Goal: Information Seeking & Learning: Learn about a topic

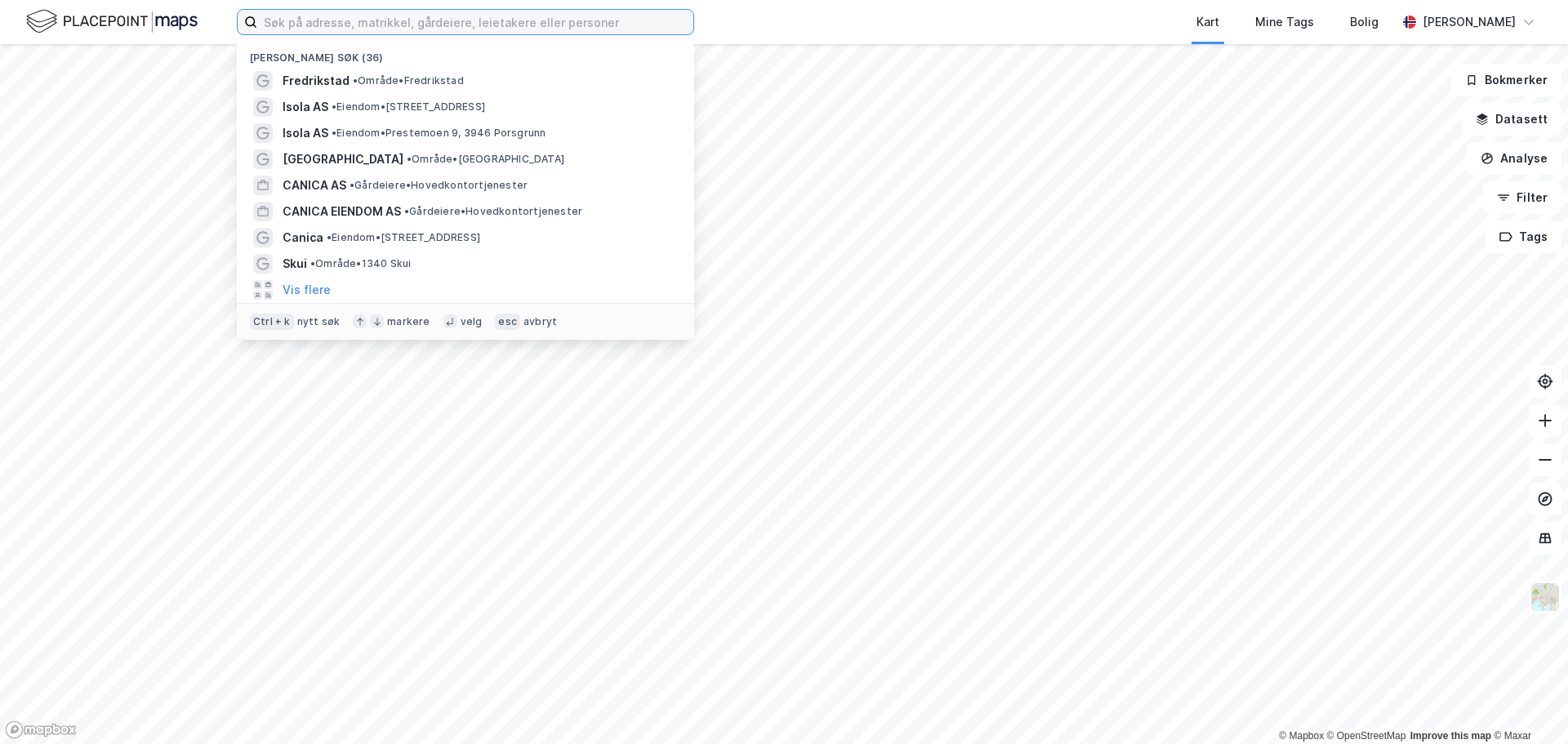
click at [270, 20] on input at bounding box center [475, 22] width 436 height 25
type input "rige"
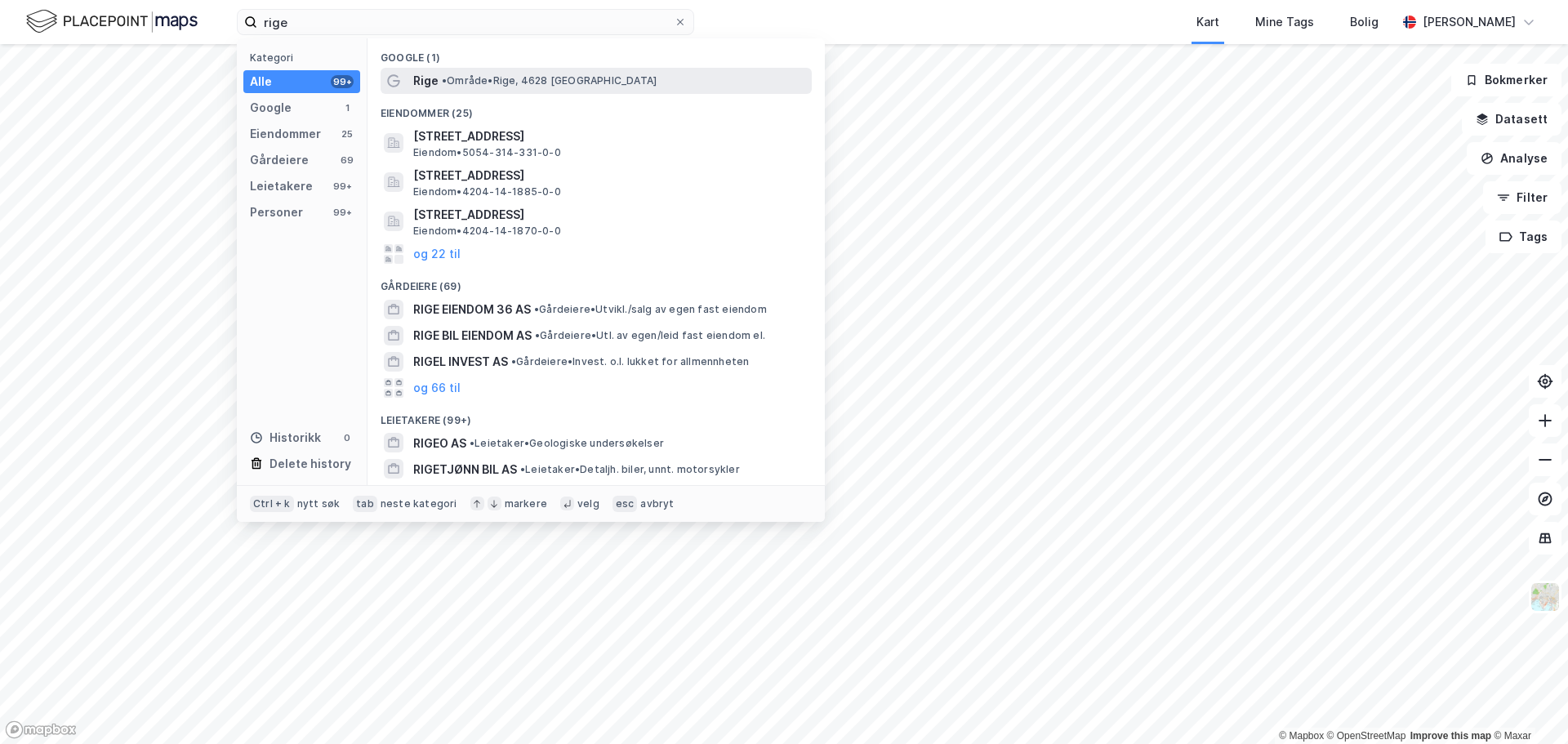
click at [525, 84] on span "• Område • Rige, 4628 [GEOGRAPHIC_DATA]" at bounding box center [549, 81] width 215 height 13
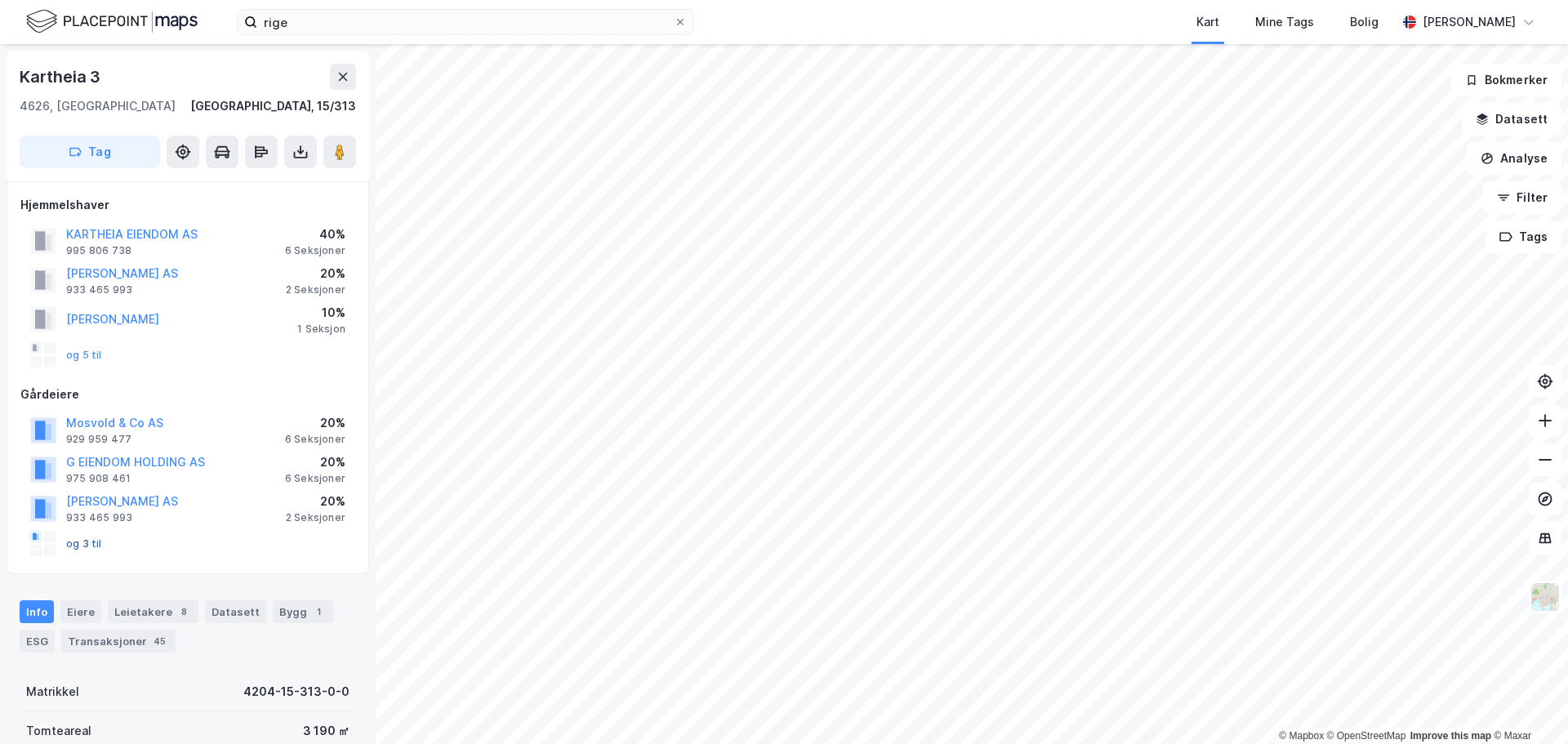
click at [0, 0] on button "og 3 til" at bounding box center [0, 0] width 0 height 0
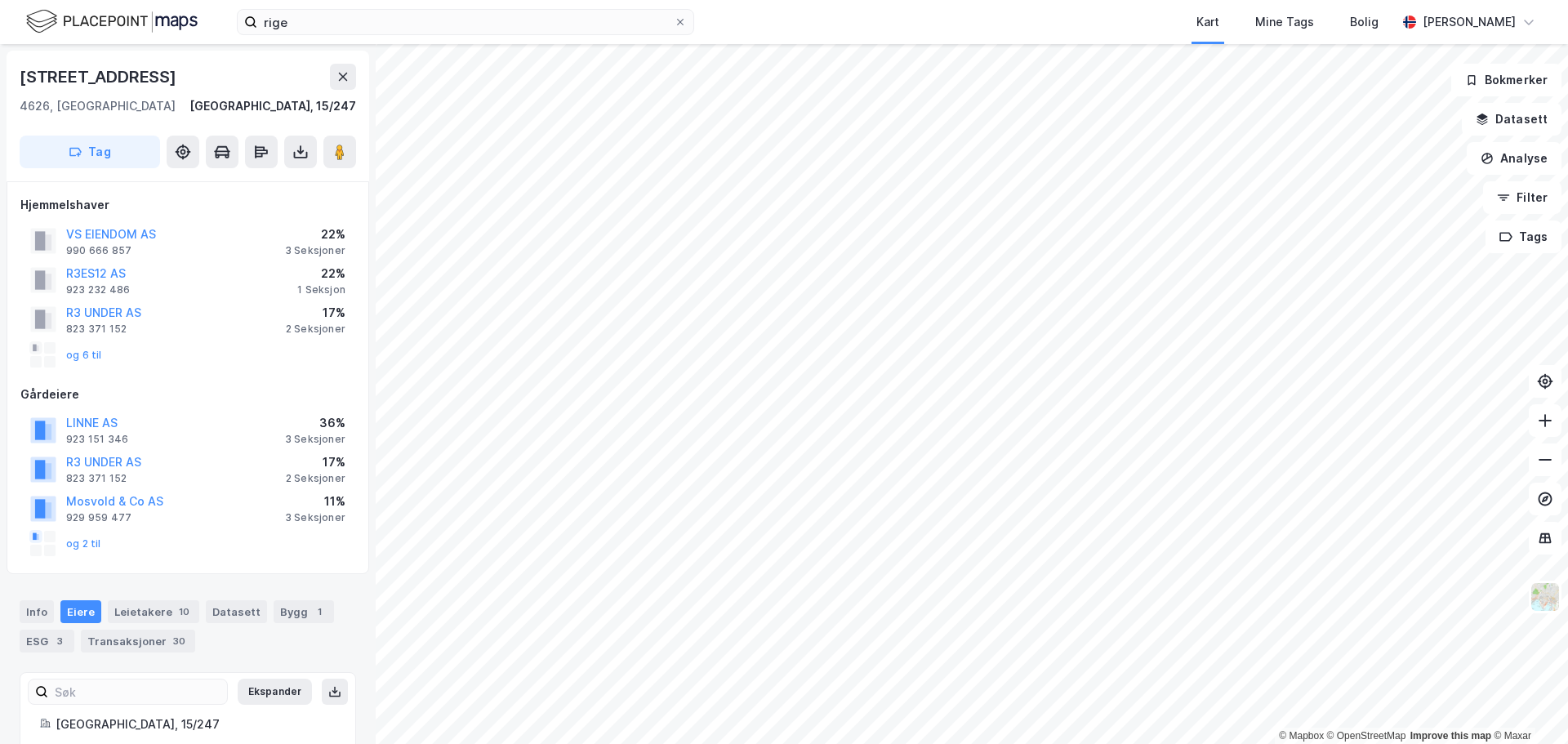
scroll to position [2, 0]
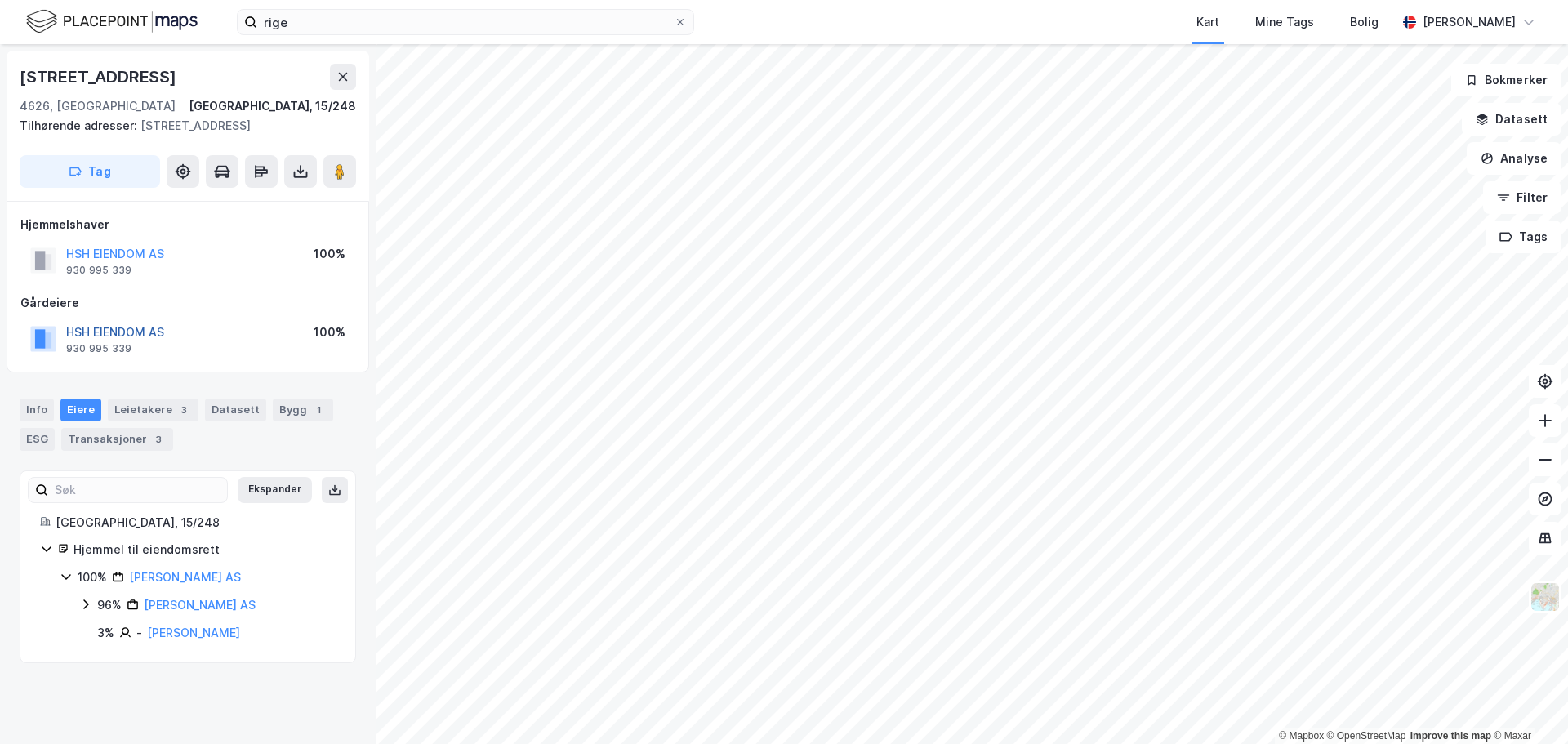
click at [0, 0] on button "HSH EIENDOM AS" at bounding box center [0, 0] width 0 height 0
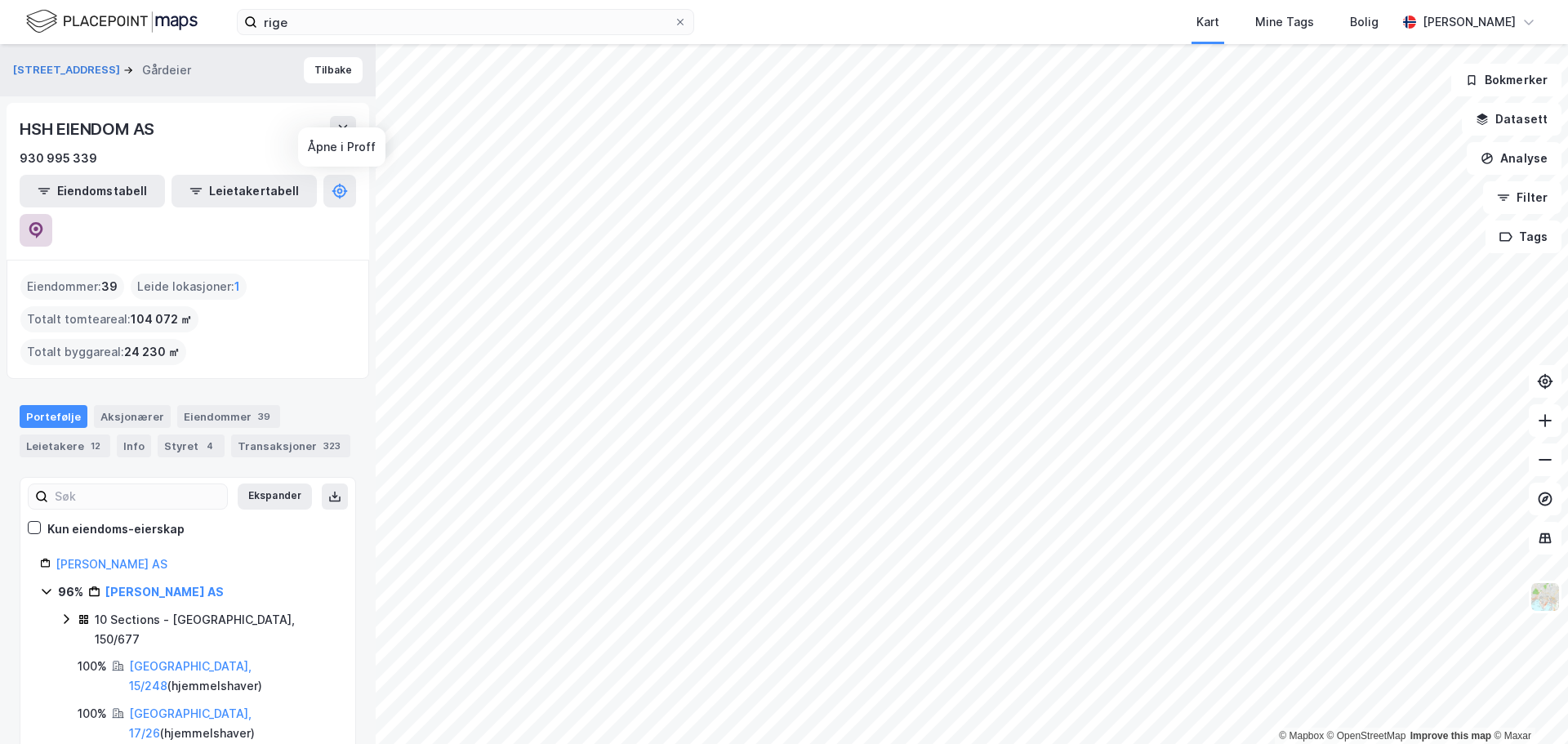
click at [44, 222] on icon at bounding box center [36, 230] width 17 height 17
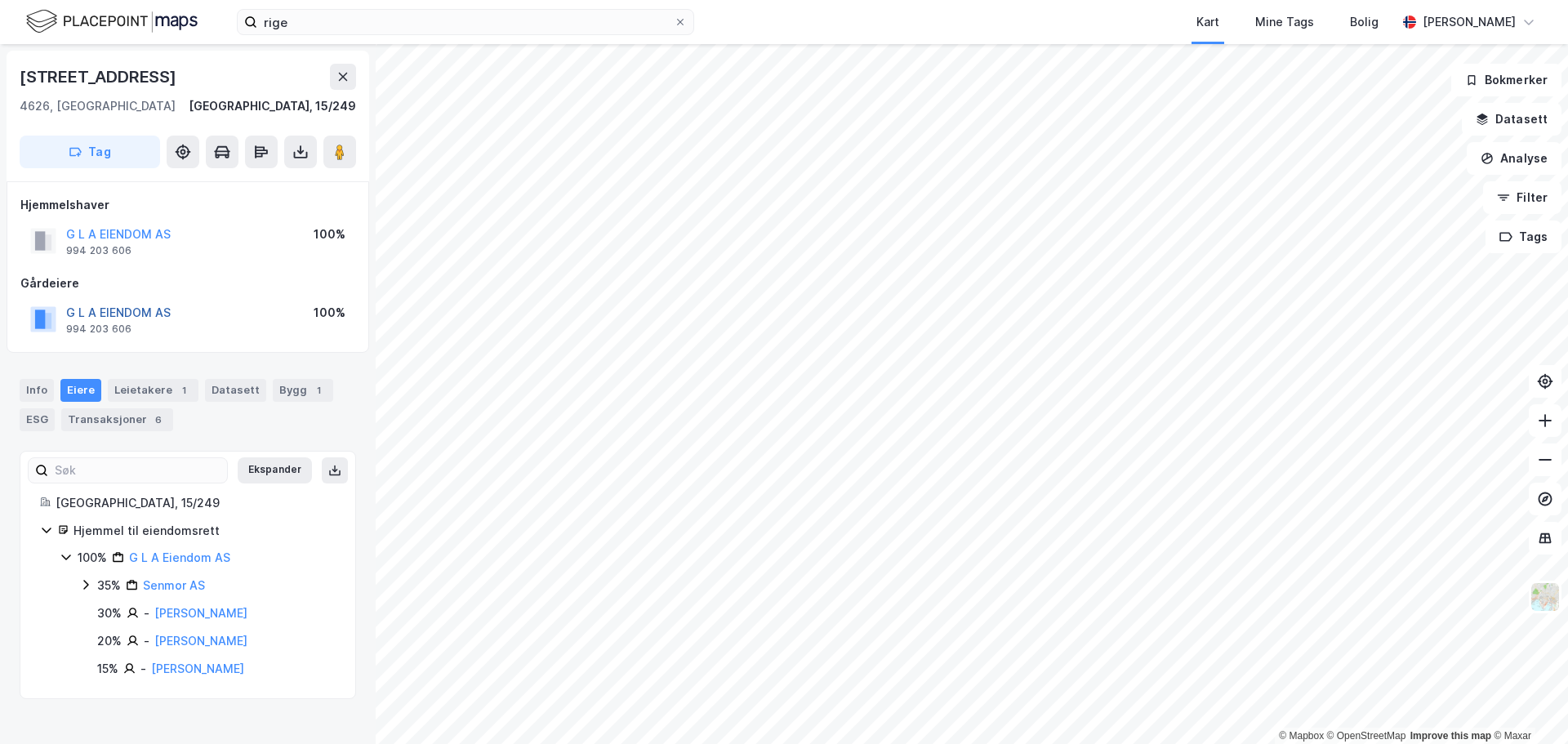
click at [0, 0] on button "G L A EIENDOM AS" at bounding box center [0, 0] width 0 height 0
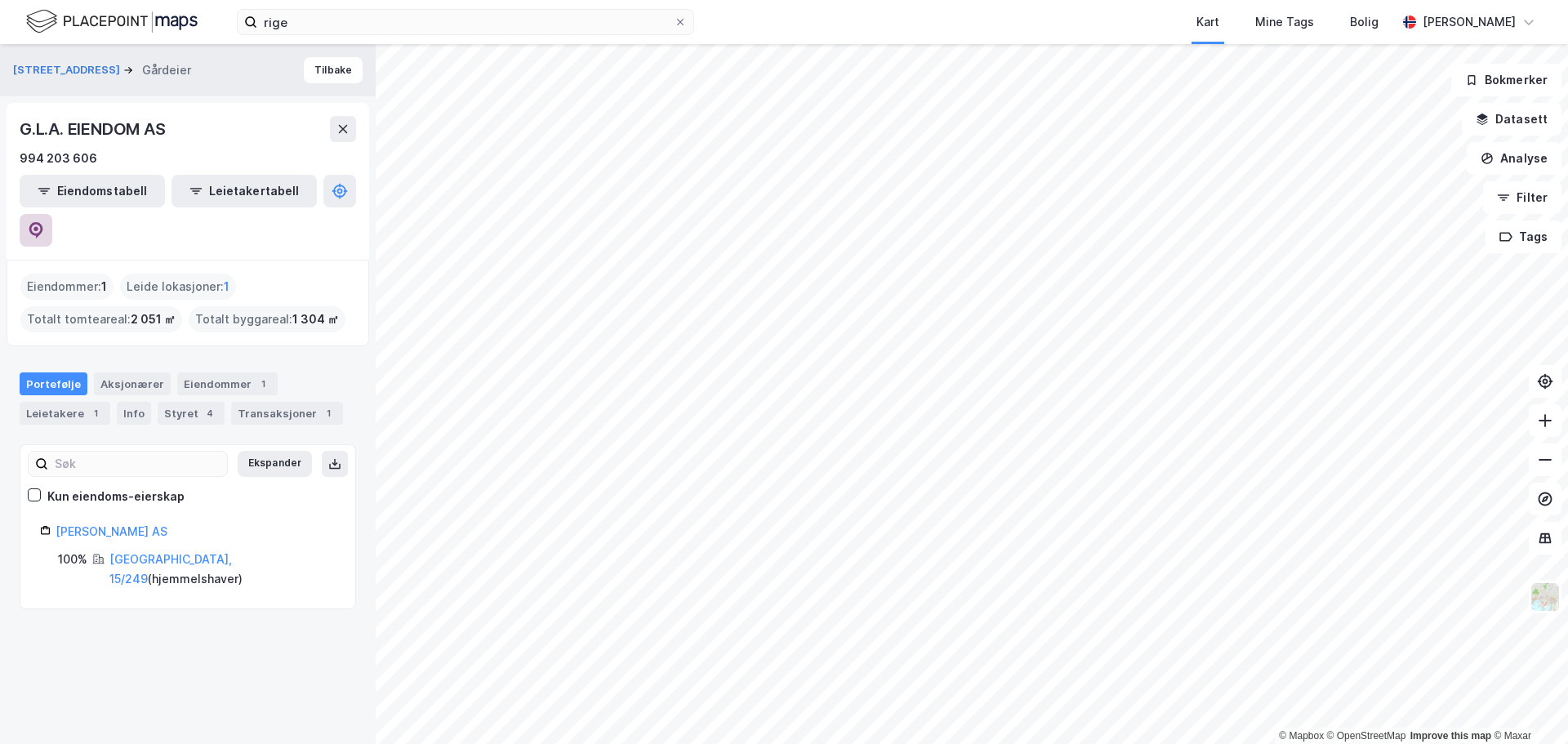
click at [52, 214] on button at bounding box center [36, 230] width 32 height 32
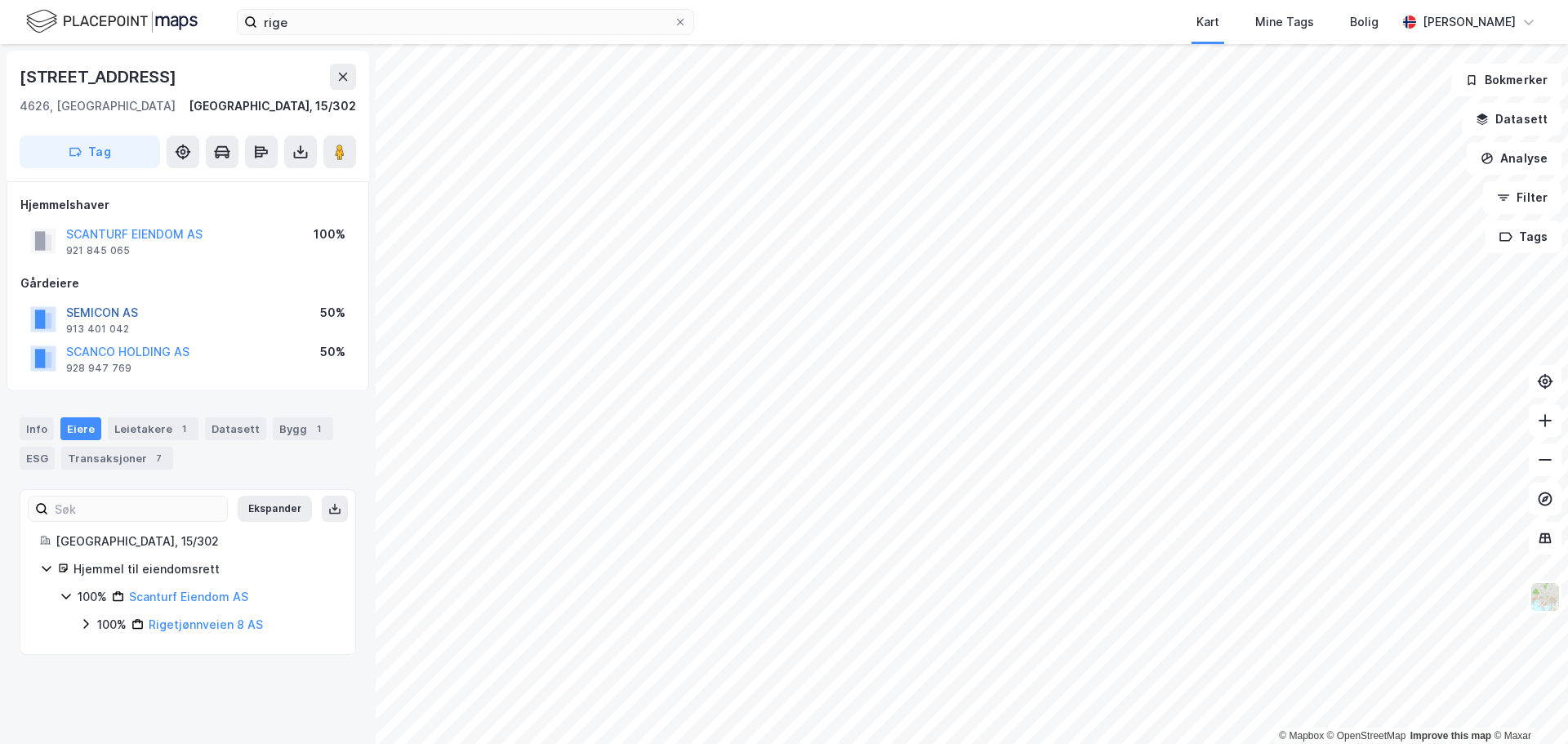
click at [0, 0] on button "SEMICON AS" at bounding box center [0, 0] width 0 height 0
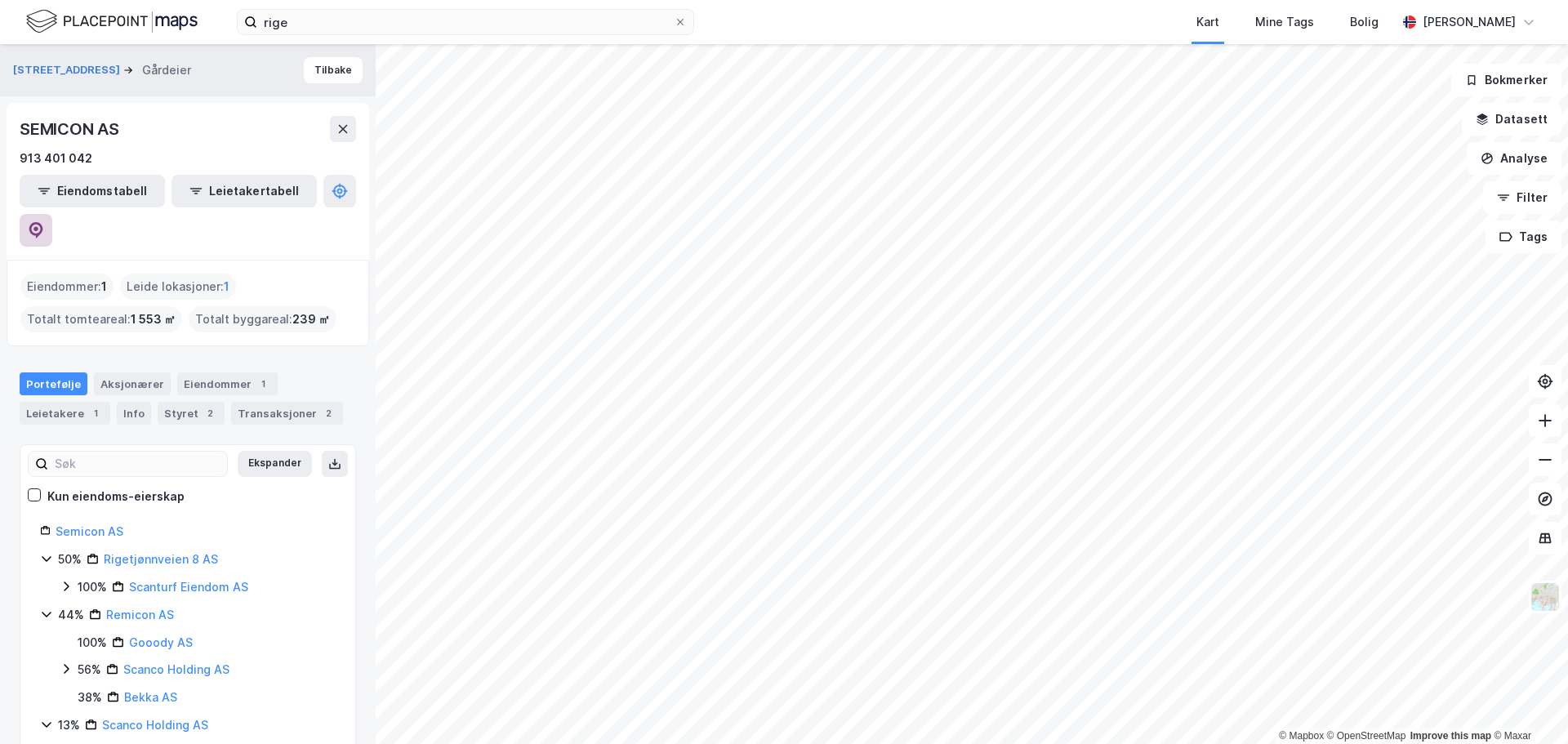
click at [52, 214] on button at bounding box center [36, 230] width 32 height 32
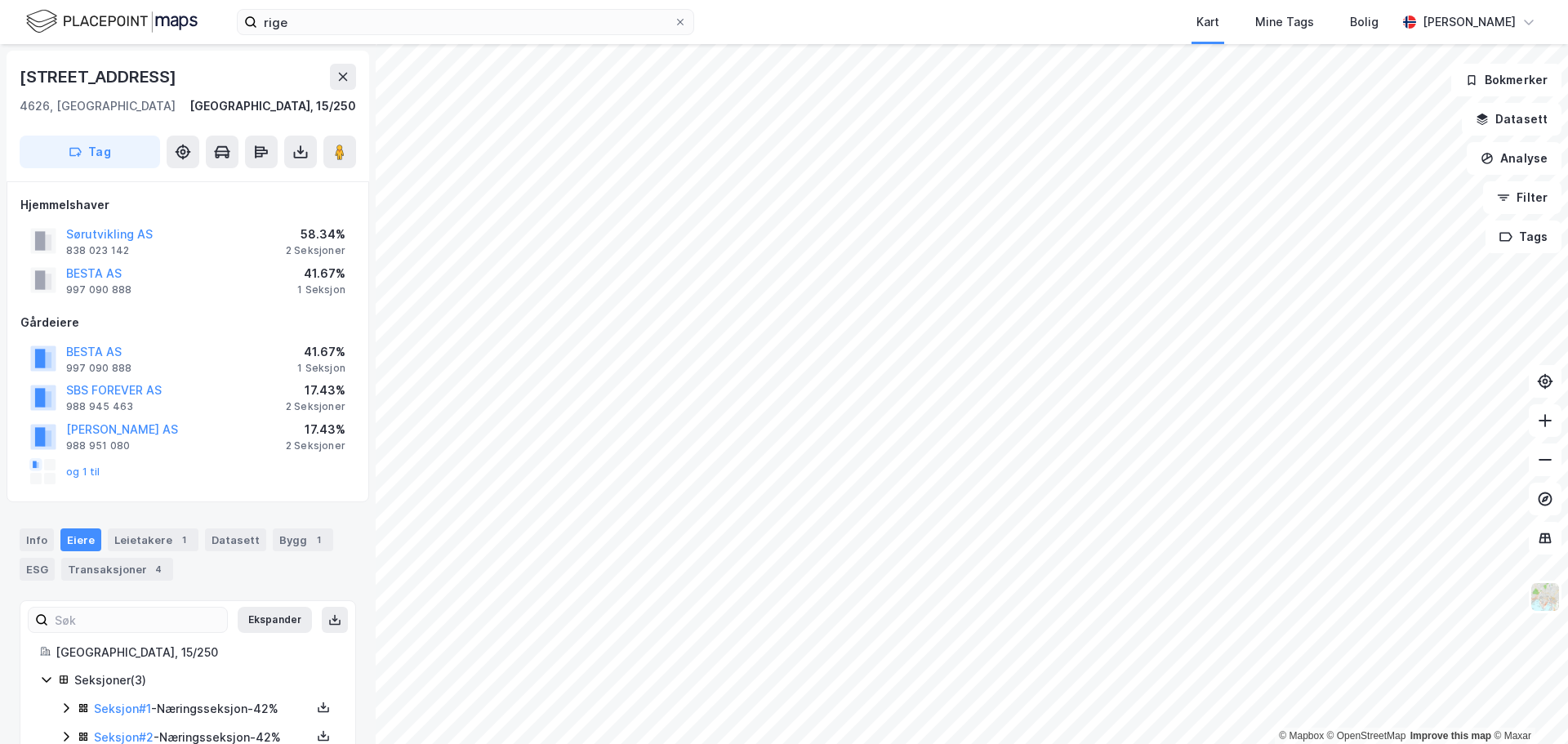
scroll to position [2, 0]
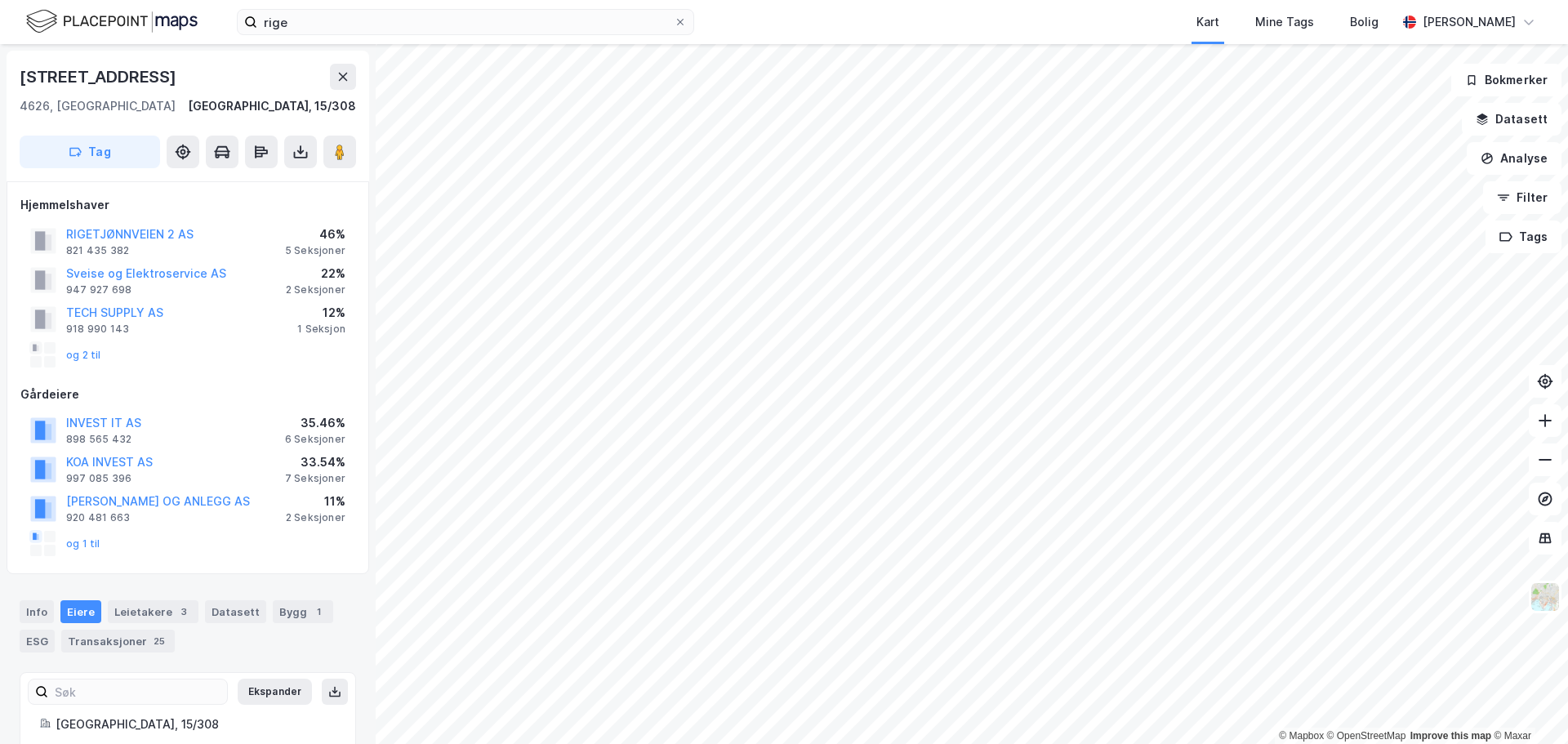
scroll to position [2, 0]
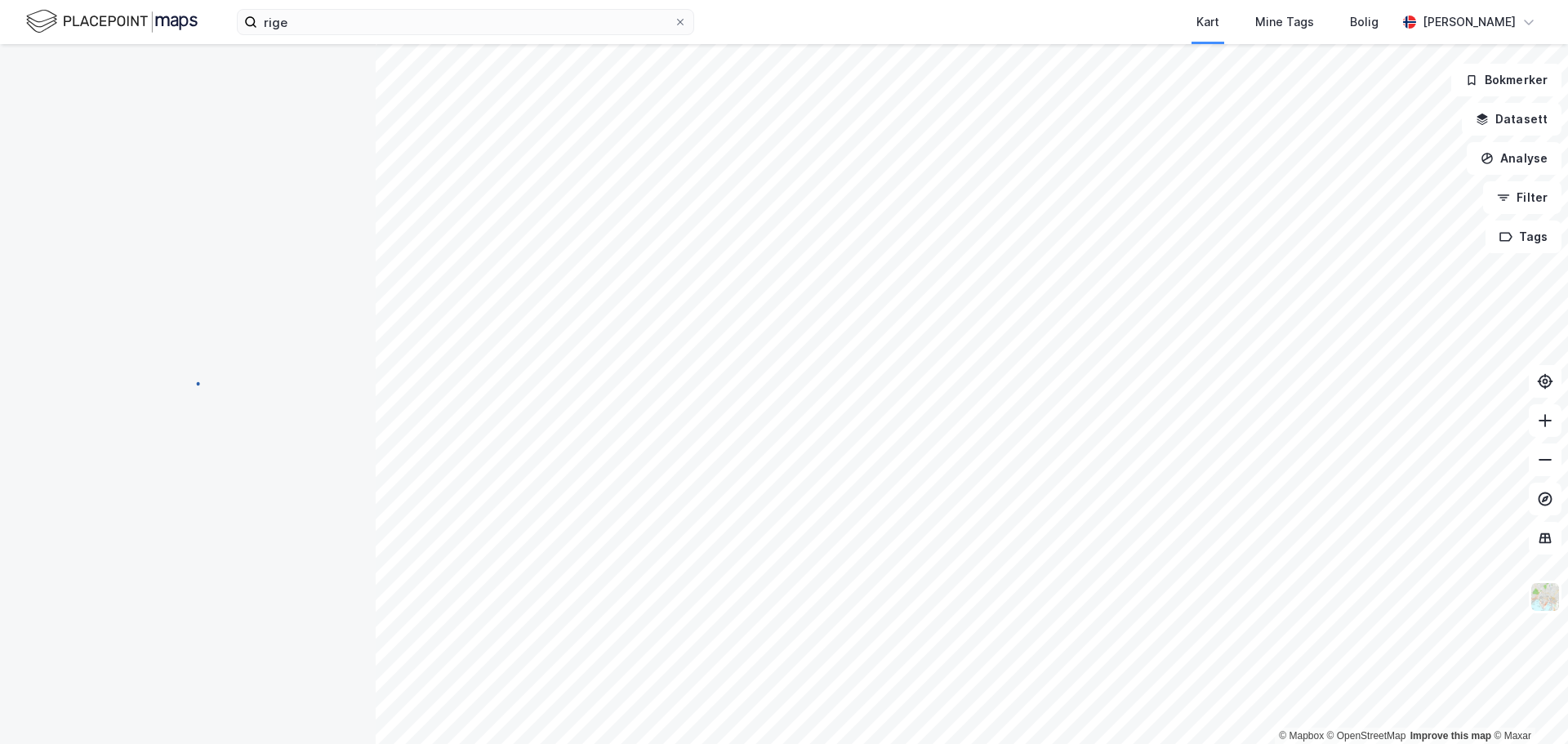
scroll to position [2, 0]
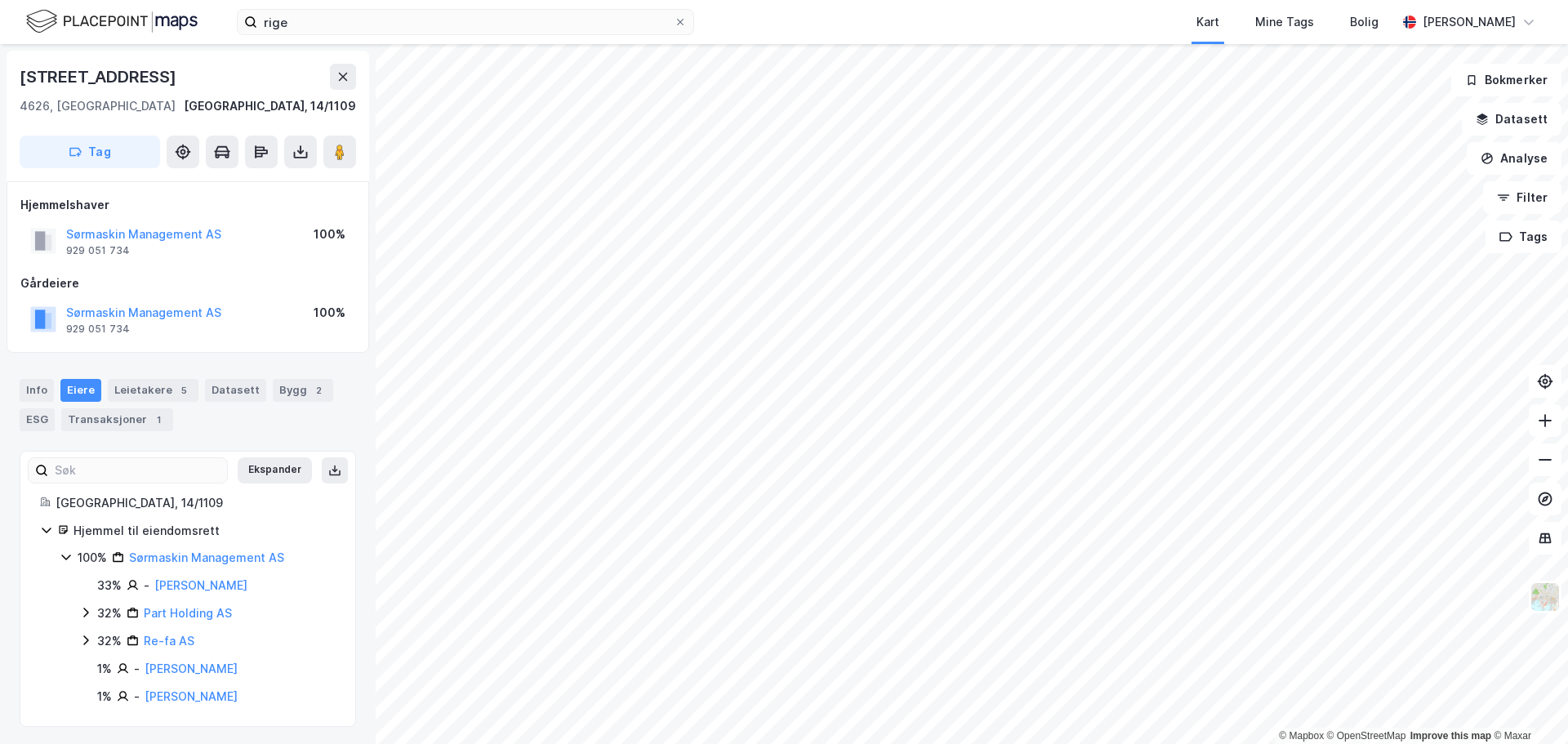
scroll to position [2, 0]
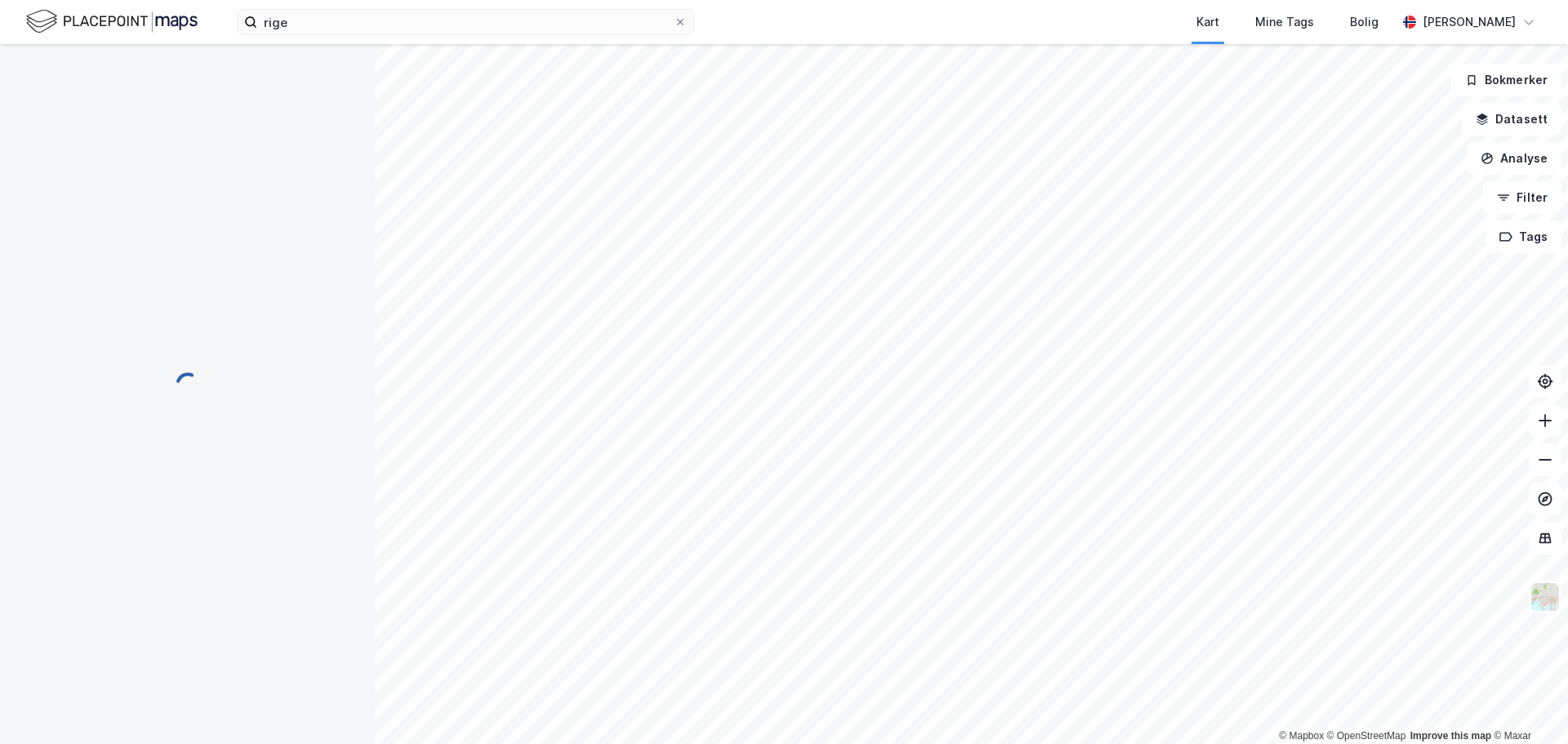
scroll to position [2, 0]
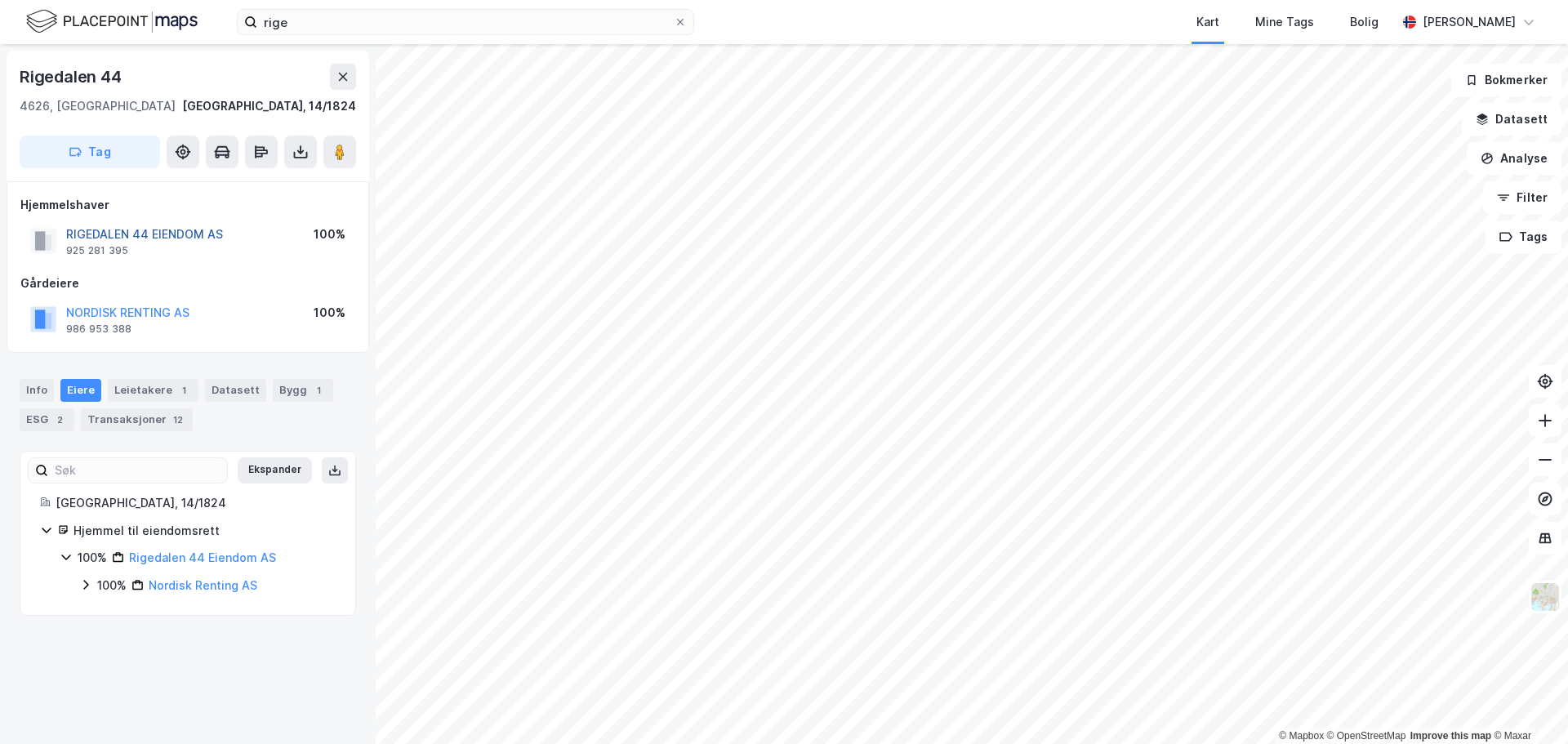
click at [0, 0] on button "RIGEDALEN 44 EIENDOM AS" at bounding box center [0, 0] width 0 height 0
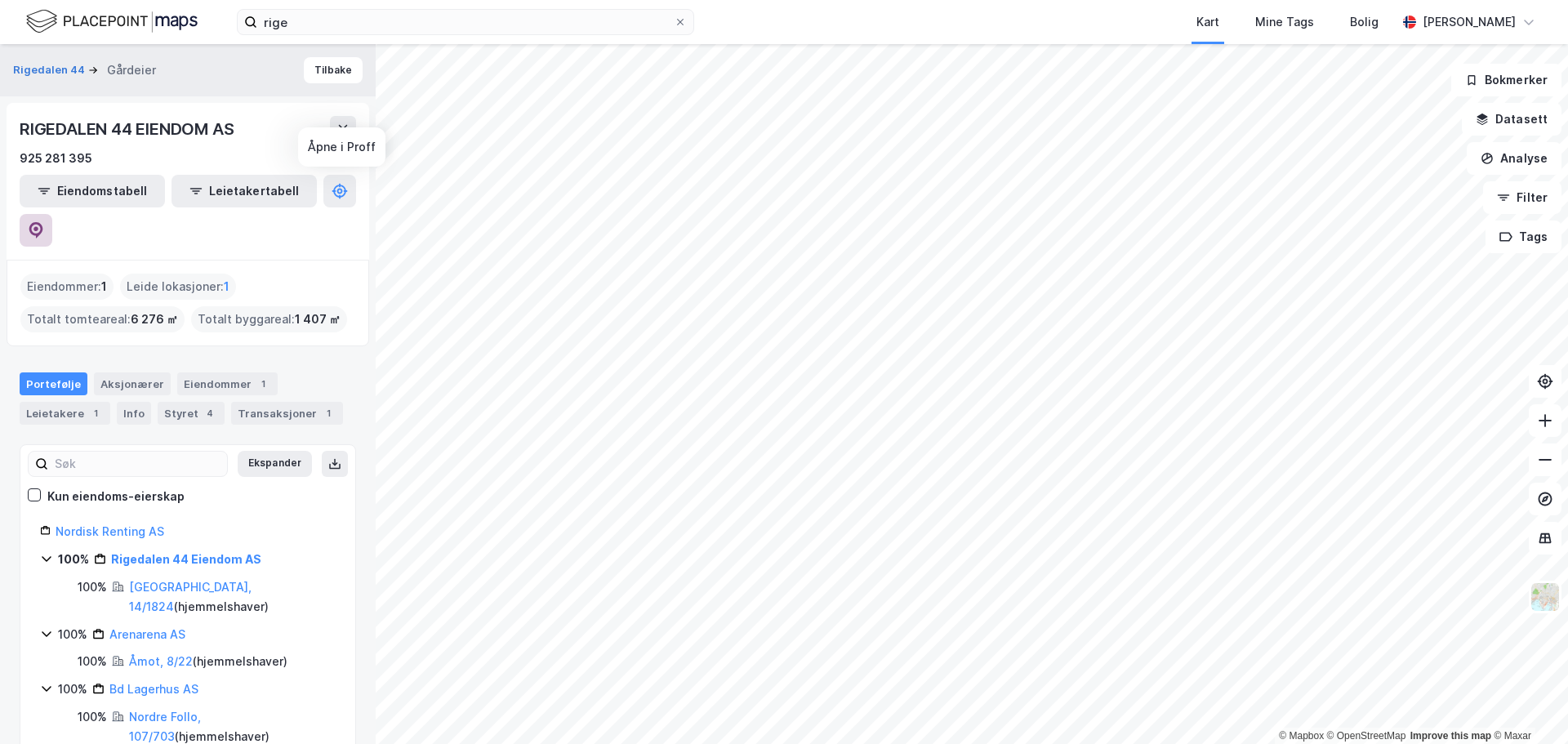
click at [52, 214] on button at bounding box center [36, 230] width 32 height 32
